Goal: Contribute content

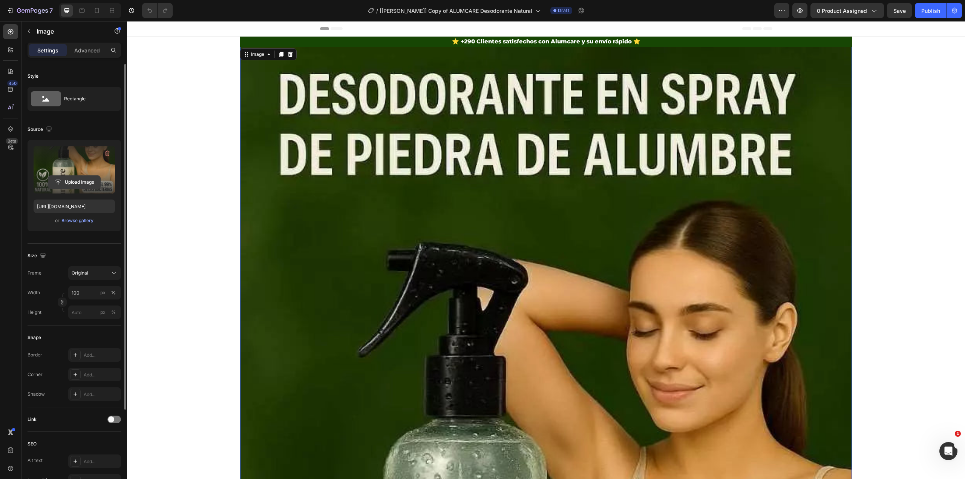
click at [71, 185] on input "file" at bounding box center [74, 182] width 52 height 13
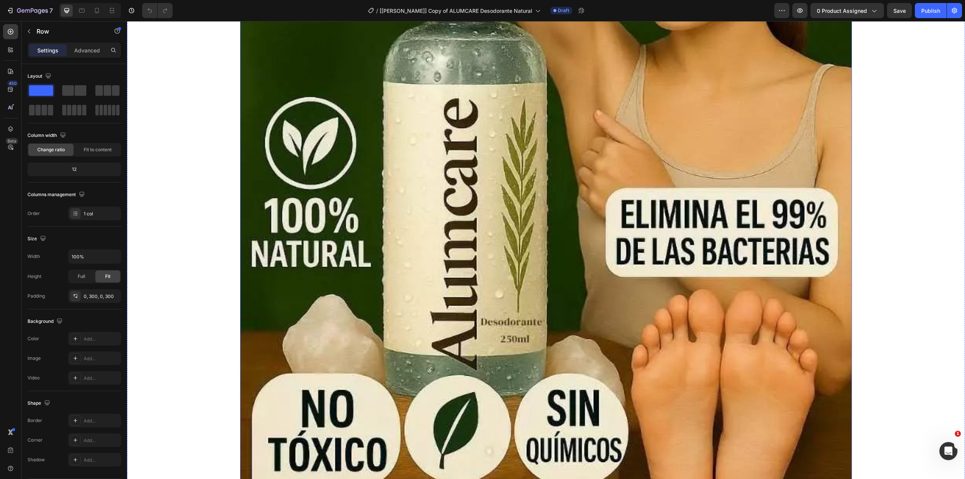
scroll to position [50, 0]
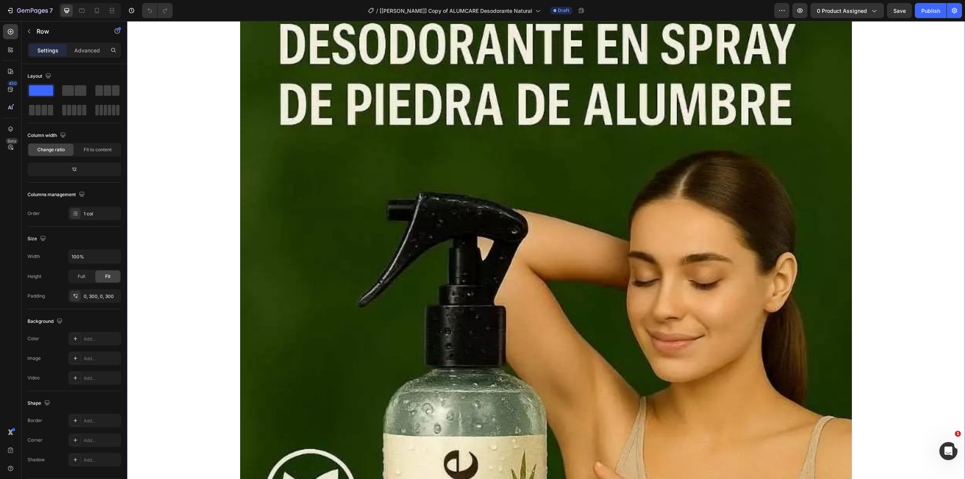
click at [308, 154] on img at bounding box center [546, 457] width 612 height 920
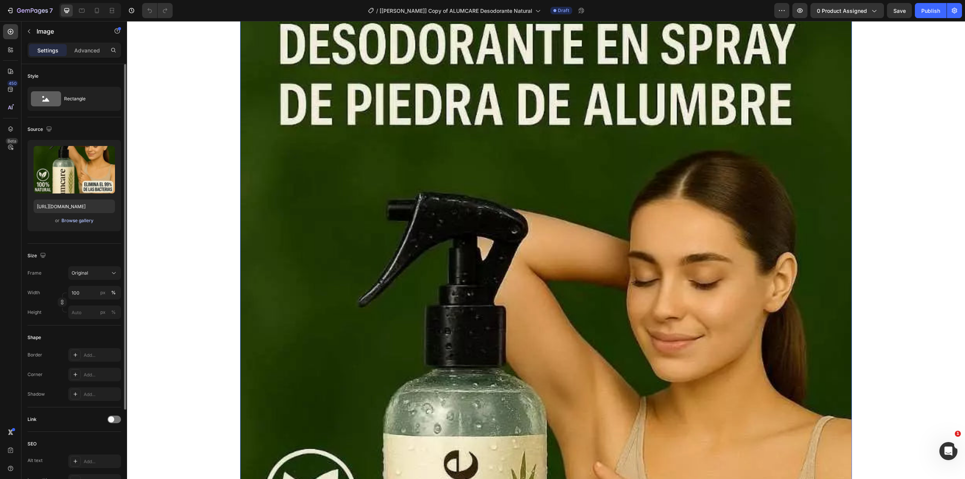
click at [80, 219] on div "Browse gallery" at bounding box center [77, 220] width 32 height 7
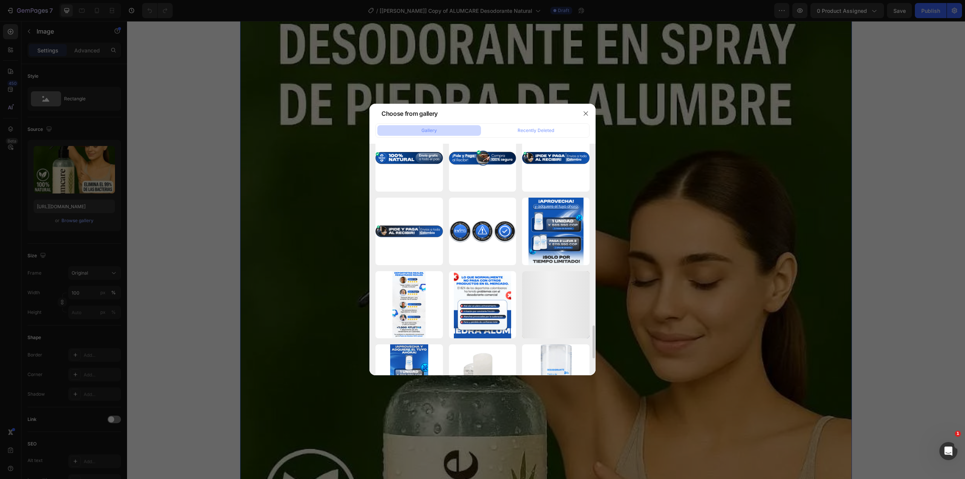
scroll to position [1389, 0]
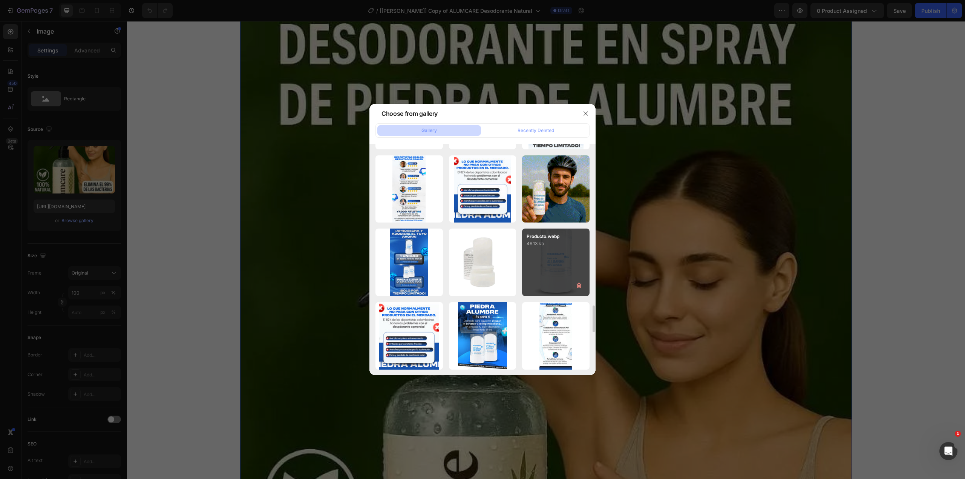
click at [557, 264] on div "Producto.webp 46.13 kb" at bounding box center [555, 261] width 67 height 67
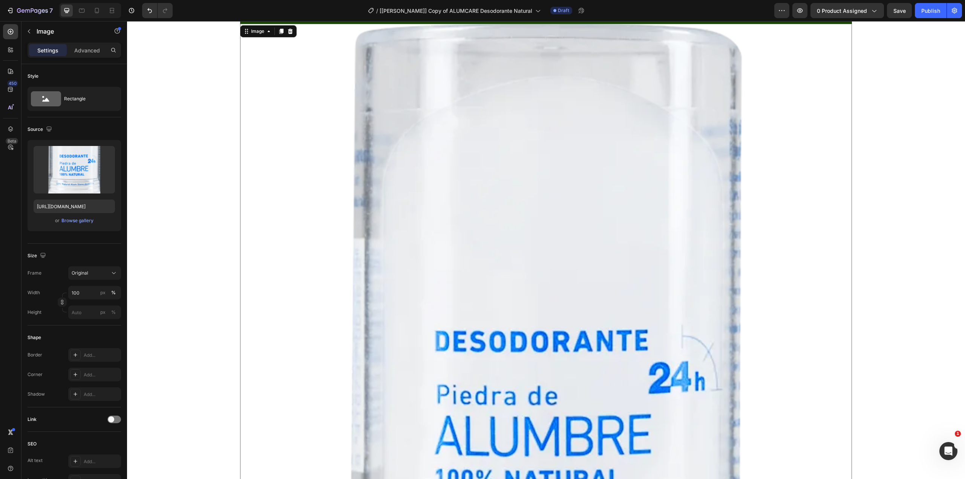
scroll to position [0, 0]
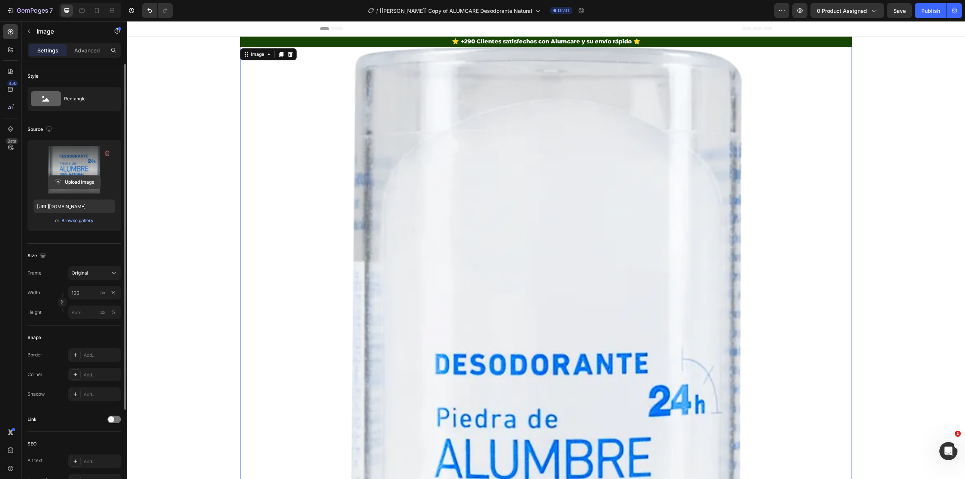
click at [81, 184] on input "file" at bounding box center [74, 182] width 52 height 13
click at [83, 188] on input "file" at bounding box center [74, 182] width 52 height 13
type input "https://cdn.shopify.com/s/files/1/0710/1654/6543/files/gempages_522219999520097…"
